Goal: Entertainment & Leisure: Consume media (video, audio)

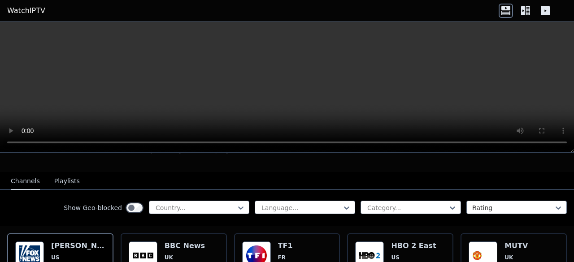
scroll to position [79, 0]
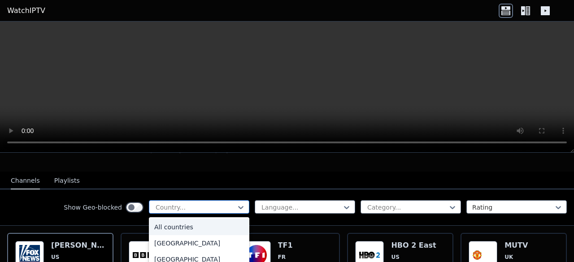
click at [166, 206] on div "Country..." at bounding box center [199, 207] width 101 height 13
type input "*"
type input "******"
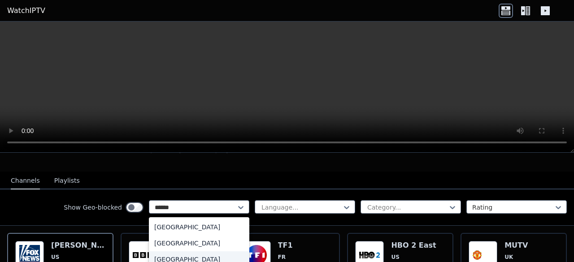
click at [173, 252] on div "[GEOGRAPHIC_DATA]" at bounding box center [199, 260] width 101 height 16
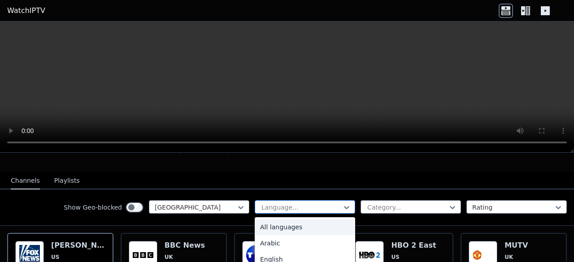
click at [282, 203] on div at bounding box center [302, 207] width 82 height 9
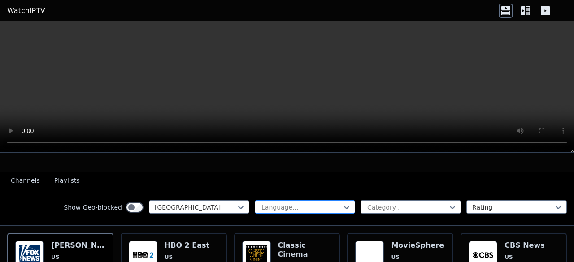
click at [282, 203] on div at bounding box center [302, 207] width 82 height 9
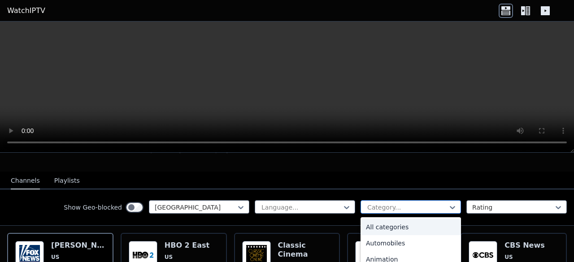
click at [382, 203] on div at bounding box center [408, 207] width 82 height 9
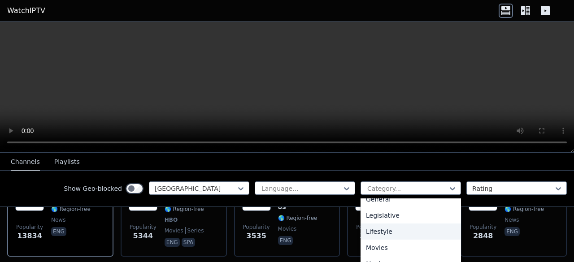
scroll to position [206, 0]
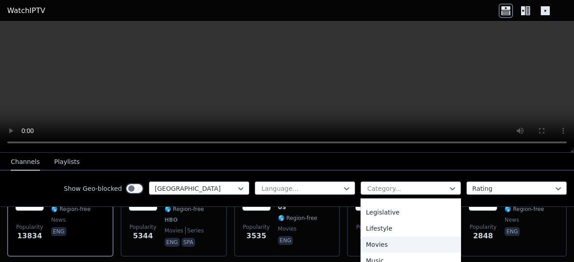
click at [385, 238] on div "Movies" at bounding box center [411, 245] width 101 height 16
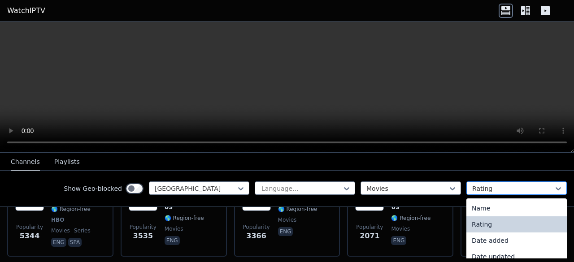
click at [485, 183] on div "Rating" at bounding box center [517, 188] width 101 height 13
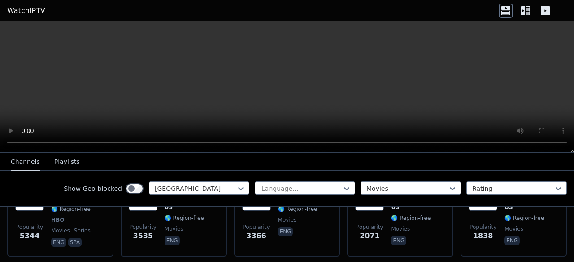
click at [35, 180] on div "Show Geo-blocked [GEOGRAPHIC_DATA] Language... Movies Rating" at bounding box center [287, 189] width 574 height 36
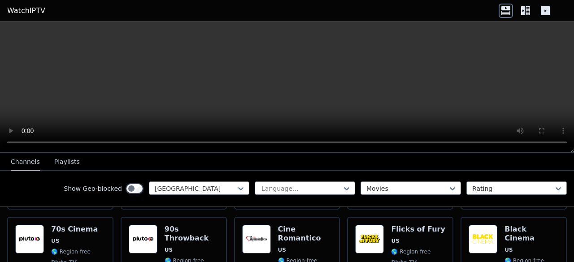
scroll to position [292, 0]
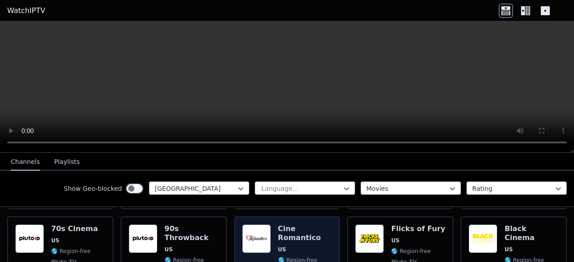
click at [263, 231] on img at bounding box center [256, 239] width 29 height 29
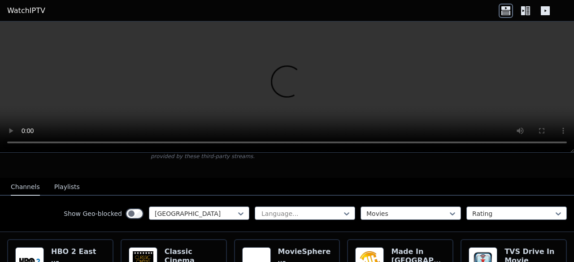
scroll to position [74, 0]
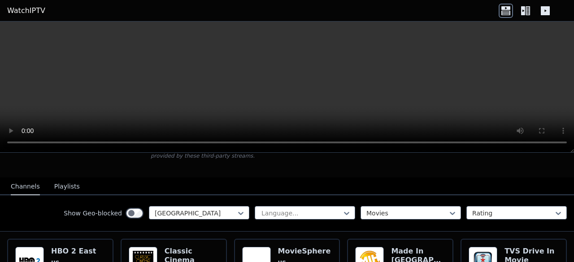
click at [66, 182] on button "Playlists" at bounding box center [67, 187] width 26 height 17
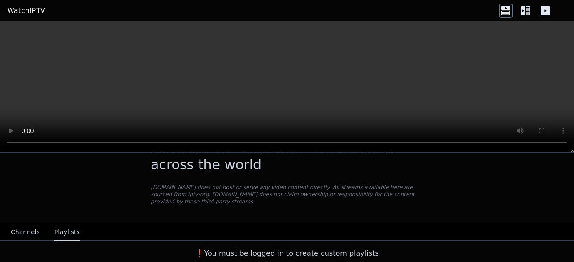
scroll to position [21, 0]
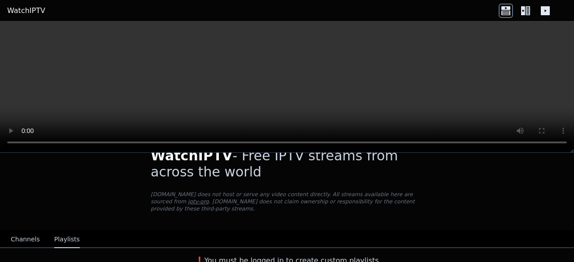
click at [20, 236] on button "Channels" at bounding box center [25, 240] width 29 height 17
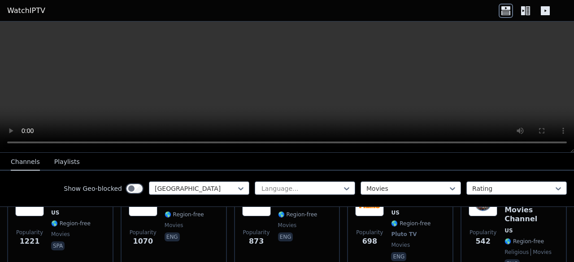
scroll to position [226, 0]
